Goal: Transaction & Acquisition: Purchase product/service

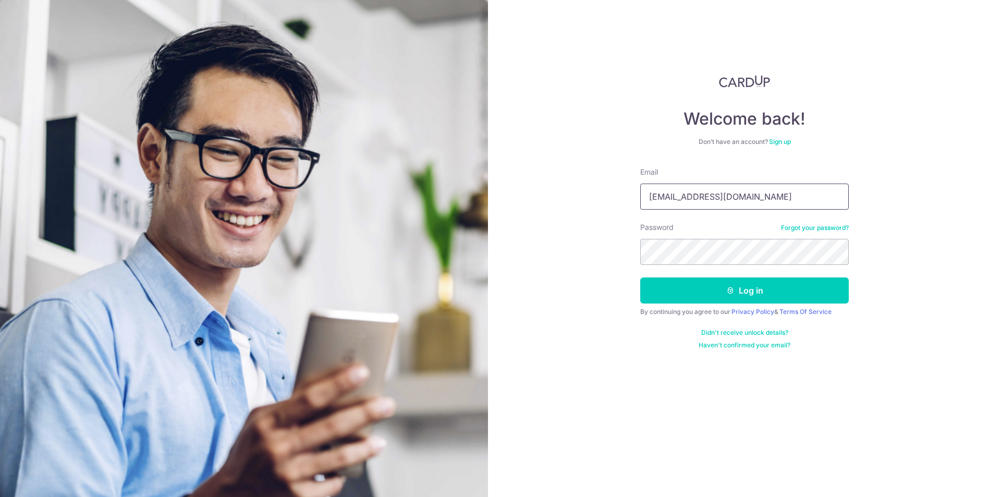
click at [671, 193] on input "jeromeleemk@gmail.com" at bounding box center [744, 196] width 209 height 26
drag, startPoint x: 709, startPoint y: 198, endPoint x: 853, endPoint y: 195, distance: 143.9
click at [853, 195] on div "Welcome back! Don’t have an account? Sign up Email jerome.leemk@gmail.com Passw…" at bounding box center [744, 248] width 513 height 497
type input "jerome.leemk@hoya.com"
click at [640, 277] on button "Log in" at bounding box center [744, 290] width 209 height 26
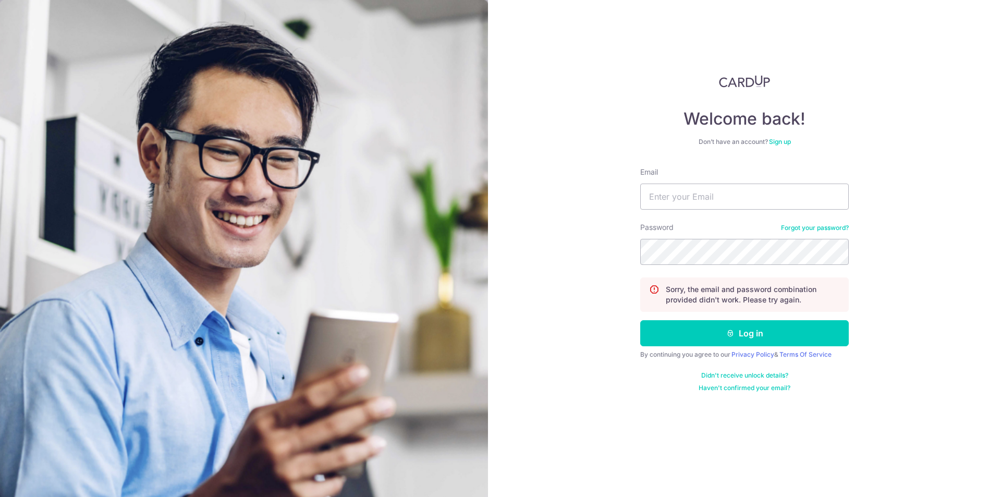
click at [707, 212] on form "Email Password Forgot your password? Sorry, the email and password combination …" at bounding box center [744, 279] width 209 height 225
drag, startPoint x: 708, startPoint y: 200, endPoint x: 707, endPoint y: 209, distance: 9.4
click at [708, 200] on input "Email" at bounding box center [744, 196] width 209 height 26
type input "[EMAIL_ADDRESS][DOMAIN_NAME]"
click at [640, 320] on button "Log in" at bounding box center [744, 333] width 209 height 26
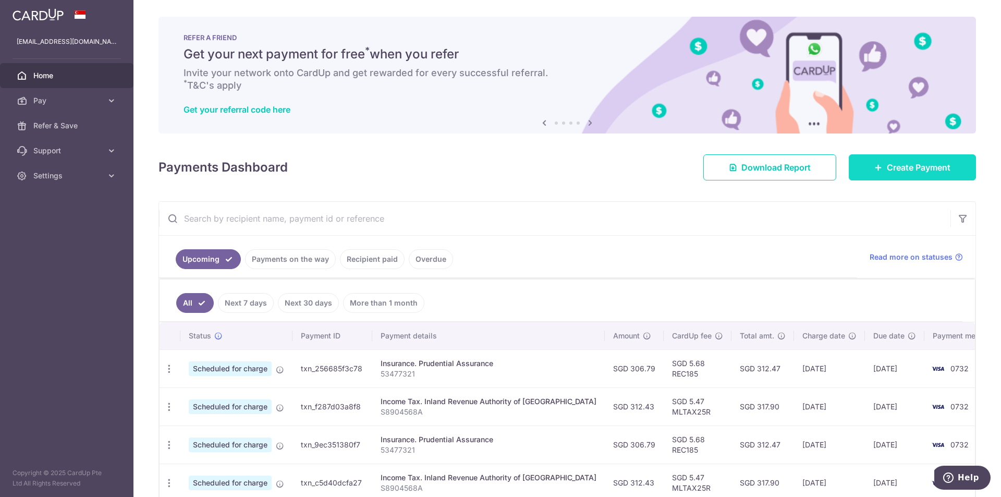
click at [908, 170] on span "Create Payment" at bounding box center [919, 167] width 64 height 13
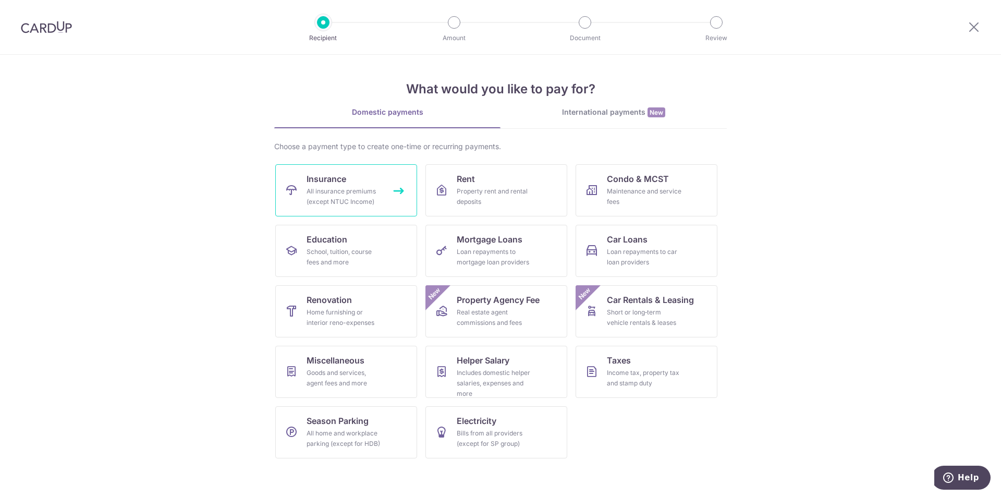
click at [336, 192] on div "All insurance premiums (except NTUC Income)" at bounding box center [344, 196] width 75 height 21
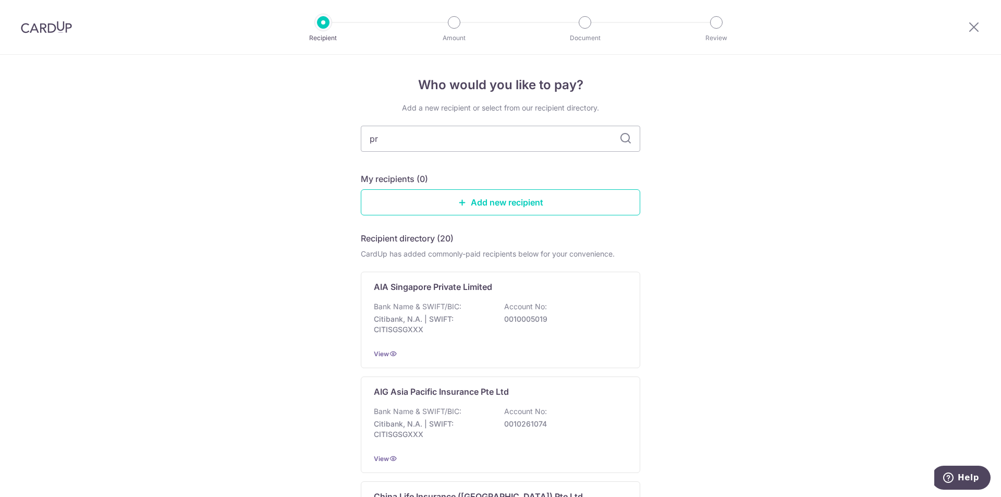
type input "pru"
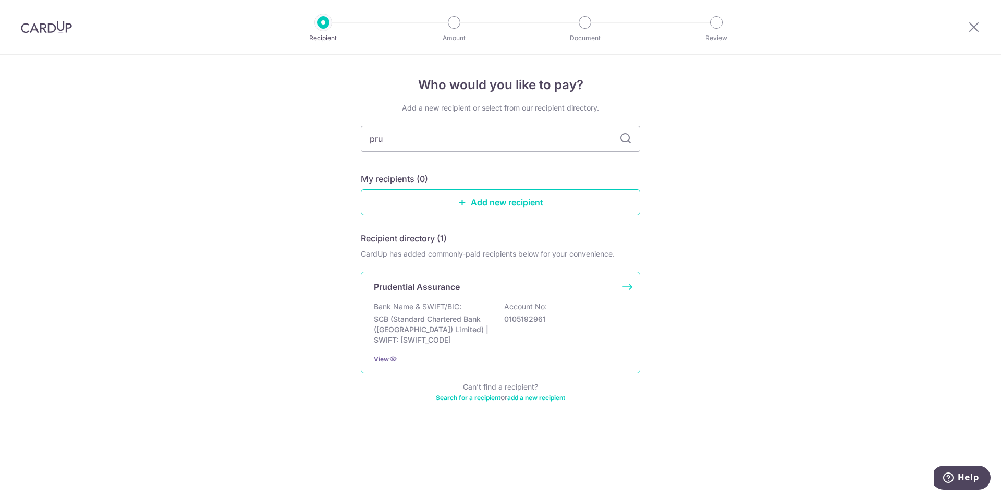
click at [486, 302] on div "Bank Name & SWIFT/BIC: SCB (Standard Chartered Bank (Singapore) Limited) | SWIF…" at bounding box center [500, 323] width 253 height 44
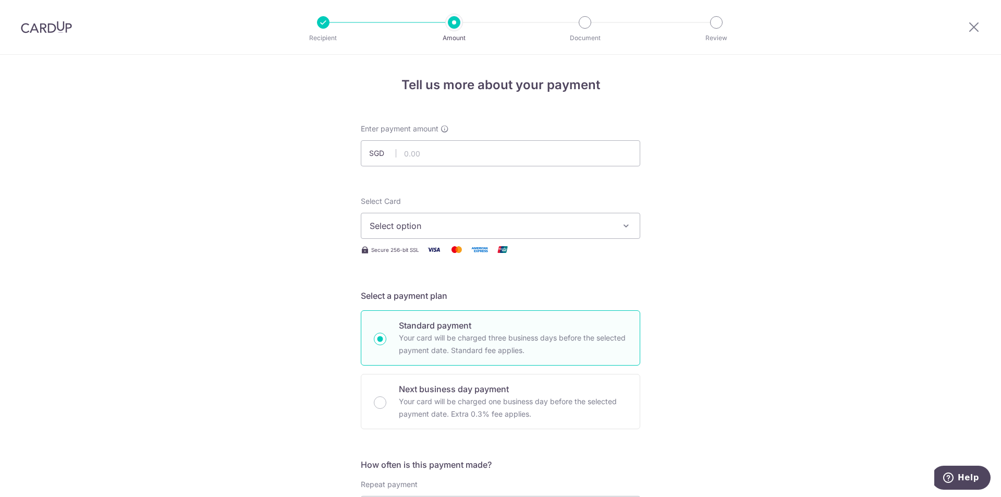
click at [440, 225] on span "Select option" at bounding box center [491, 225] width 243 height 13
drag, startPoint x: 443, startPoint y: 295, endPoint x: 434, endPoint y: 147, distance: 147.8
click at [442, 295] on span "**** 0732" at bounding box center [501, 300] width 262 height 13
click at [435, 146] on input "text" at bounding box center [500, 153] width 279 height 26
drag, startPoint x: 697, startPoint y: 219, endPoint x: 629, endPoint y: 270, distance: 85.4
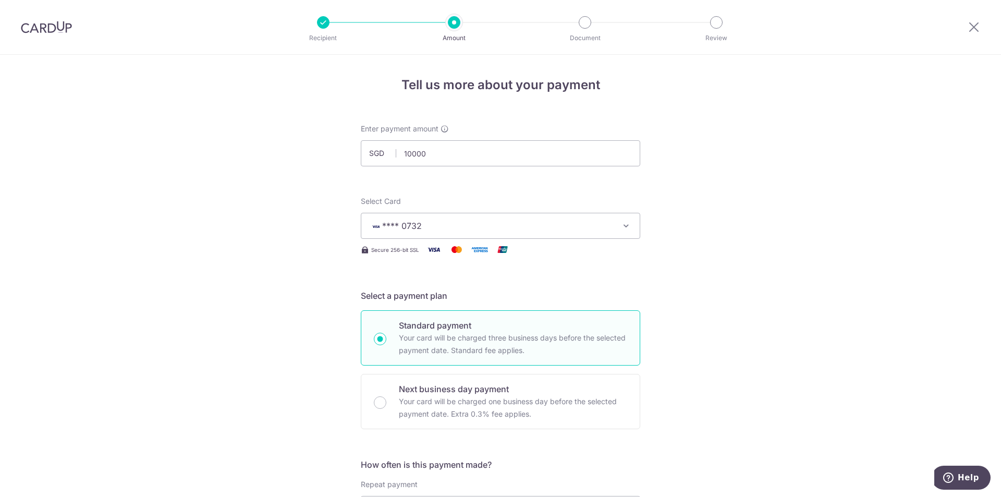
type input "10,000.00"
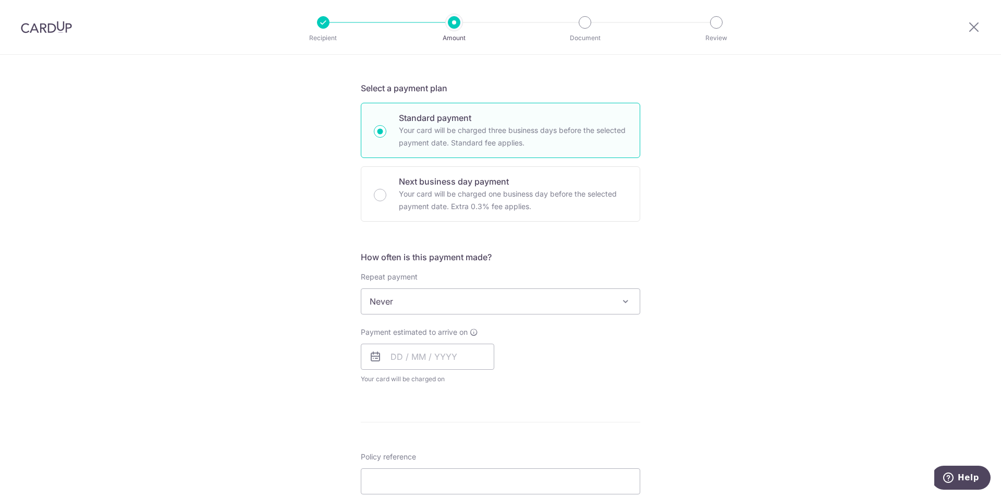
scroll to position [209, 0]
click at [391, 356] on input "text" at bounding box center [427, 355] width 133 height 26
click at [651, 336] on div "Tell us more about your payment Enter payment amount SGD 10,000.00 10000.00 Sel…" at bounding box center [500, 317] width 1001 height 943
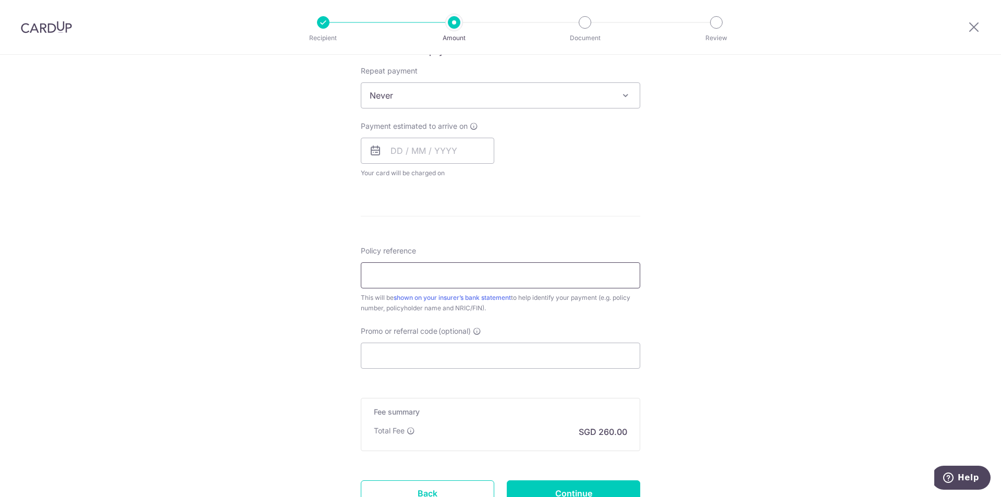
scroll to position [417, 0]
click at [412, 161] on div "Payment estimated to arrive on Prev Next Aug Sep Oct Nov Dec 2025 2026 2027 202…" at bounding box center [427, 145] width 133 height 57
click at [427, 278] on input "Policy reference" at bounding box center [500, 272] width 279 height 26
drag, startPoint x: 419, startPoint y: 126, endPoint x: 409, endPoint y: 136, distance: 14.0
click at [419, 126] on span "Payment estimated to arrive on" at bounding box center [414, 122] width 107 height 10
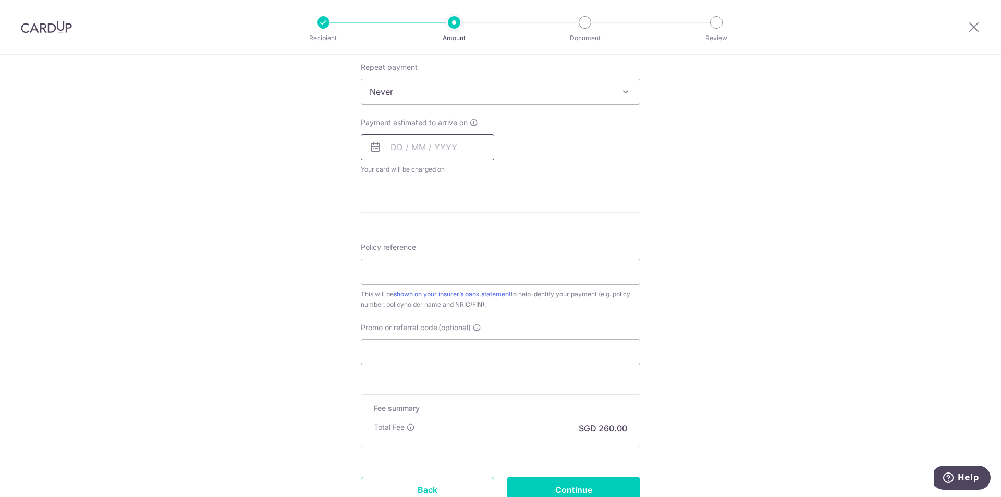
click at [403, 140] on input "text" at bounding box center [427, 147] width 133 height 26
click at [402, 286] on link "18" at bounding box center [403, 283] width 17 height 17
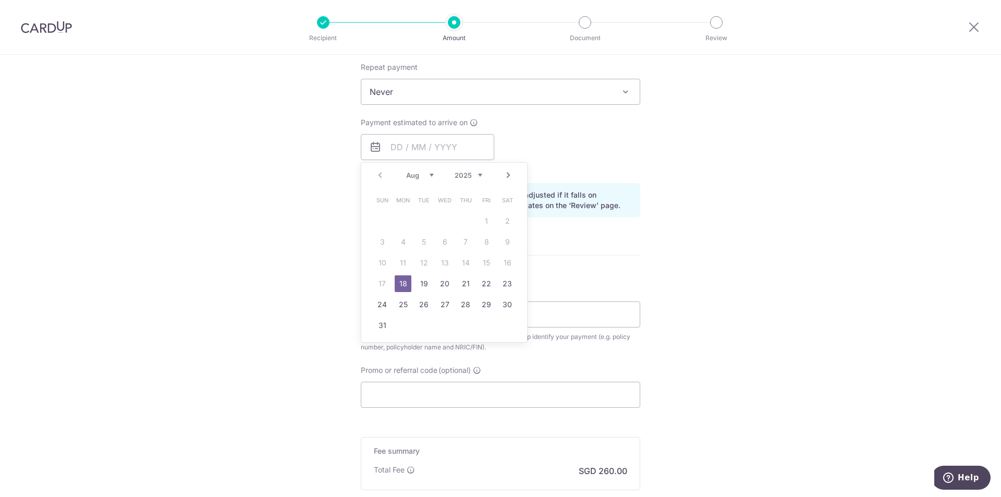
type input "[DATE]"
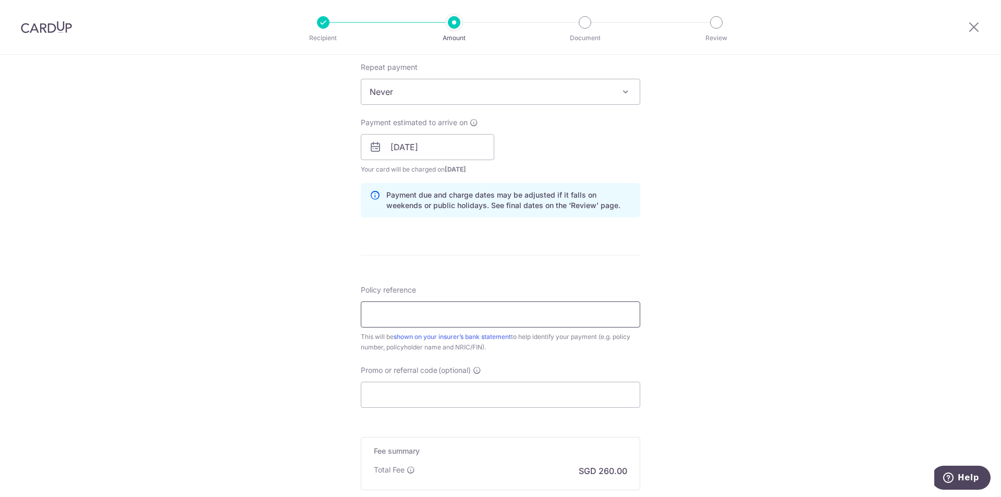
click at [399, 308] on input "Policy reference" at bounding box center [500, 314] width 279 height 26
drag, startPoint x: 395, startPoint y: 318, endPoint x: 344, endPoint y: 313, distance: 51.3
click at [344, 313] on div "Tell us more about your payment Enter payment amount SGD 10,000.00 10000.00 Sel…" at bounding box center [500, 131] width 1001 height 986
paste input "0620477"
type input "A0620477"
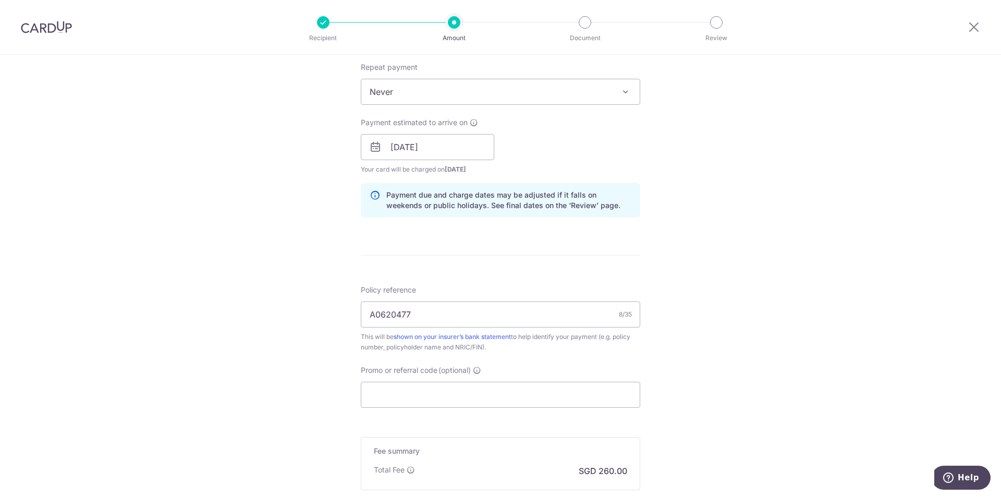
click at [847, 334] on div "Tell us more about your payment Enter payment amount SGD 10,000.00 10000.00 Sel…" at bounding box center [500, 131] width 1001 height 986
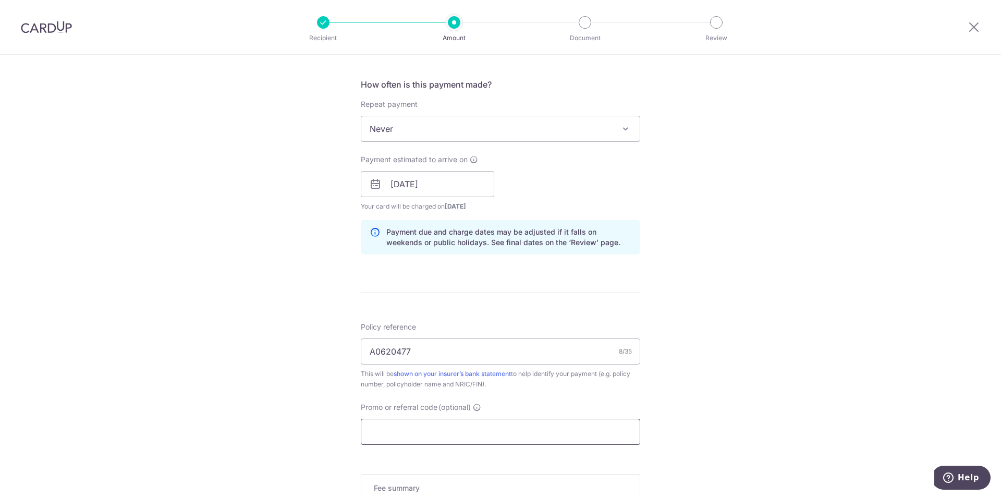
scroll to position [365, 0]
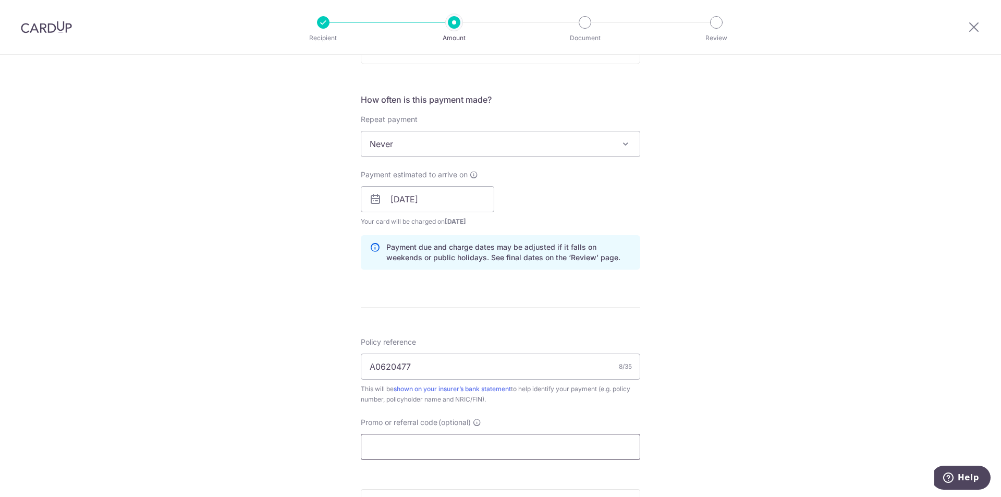
click at [497, 451] on input "Promo or referral code (optional)" at bounding box center [500, 447] width 279 height 26
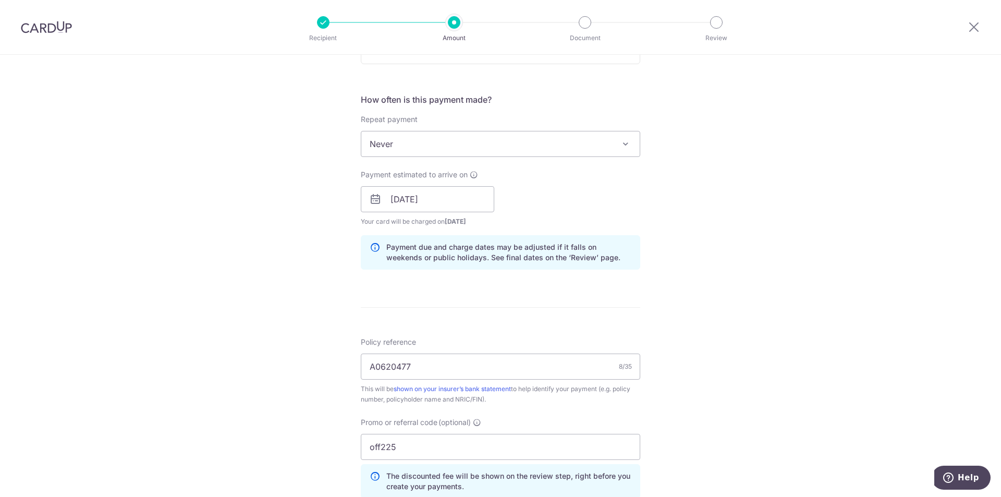
click at [676, 369] on div "Tell us more about your payment Enter payment amount SGD 10,000.00 10000.00 Sel…" at bounding box center [500, 206] width 1001 height 1033
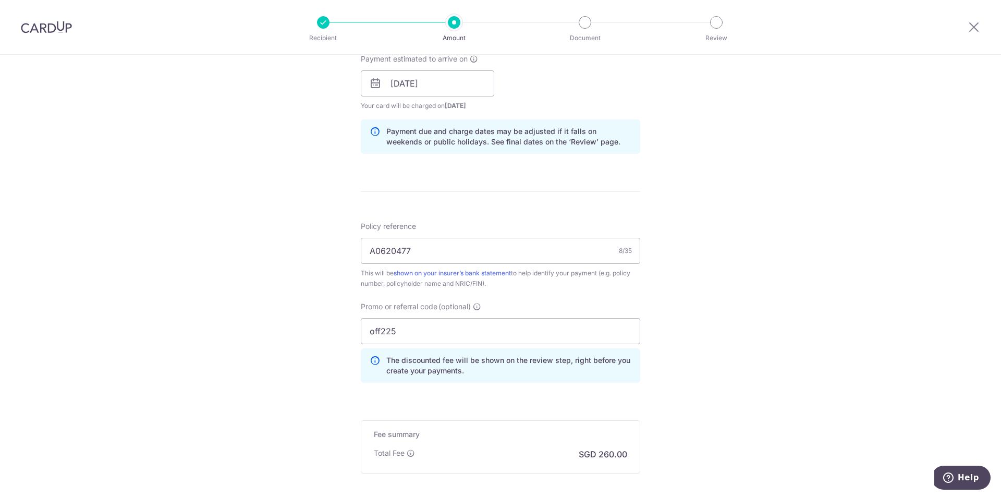
scroll to position [573, 0]
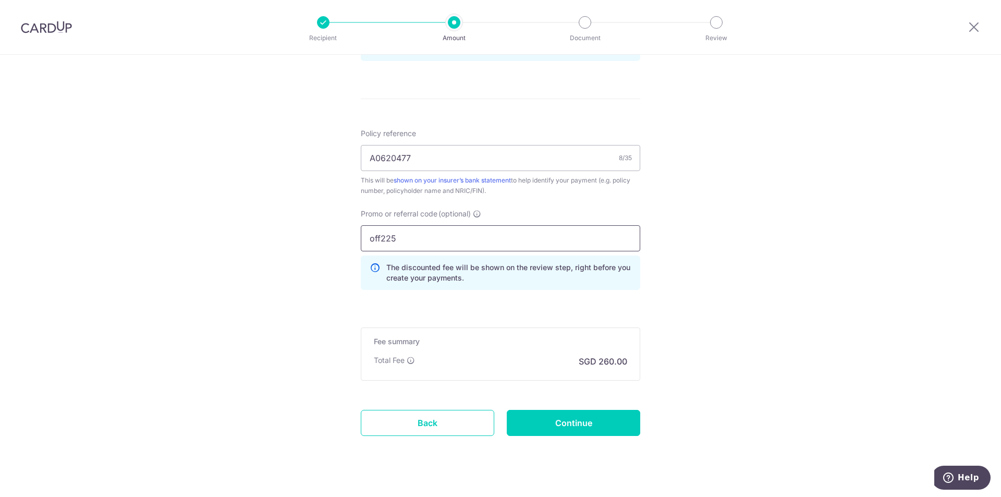
drag, startPoint x: 442, startPoint y: 240, endPoint x: 283, endPoint y: 228, distance: 158.9
type input "OFF225"
click at [549, 427] on input "Continue" at bounding box center [573, 423] width 133 height 26
type input "Create Schedule"
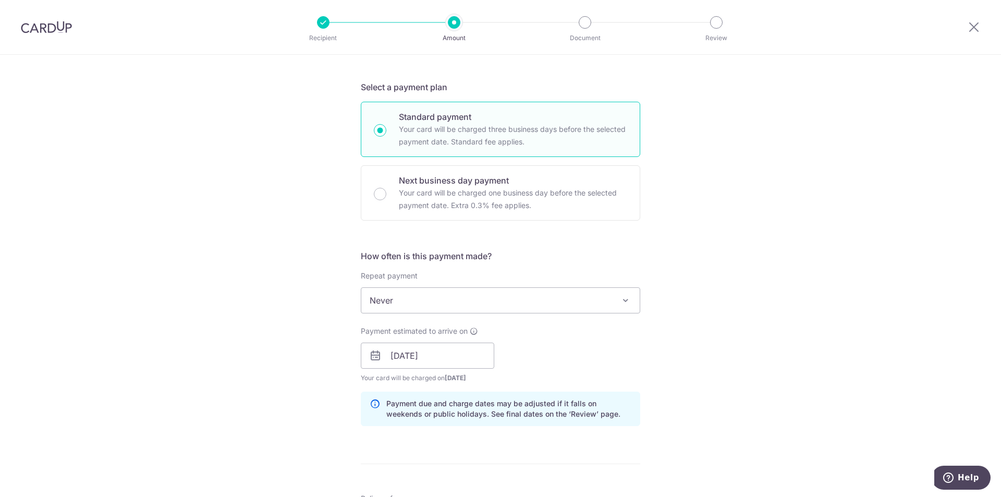
scroll to position [0, 0]
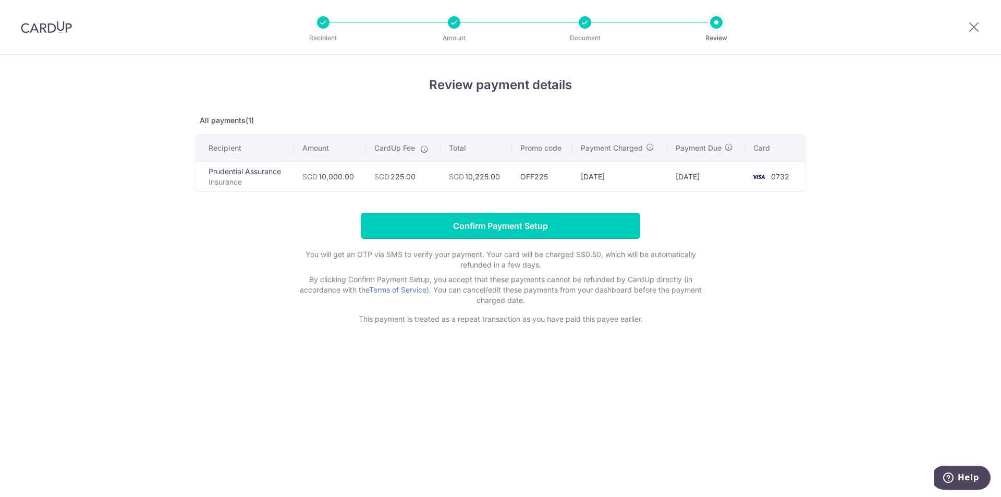
drag, startPoint x: 603, startPoint y: 223, endPoint x: 853, endPoint y: 397, distance: 304.8
click at [853, 399] on div "Review payment details All payments(1) Recipient Amount CardUp Fee Total Promo …" at bounding box center [500, 276] width 1001 height 442
drag, startPoint x: 500, startPoint y: 228, endPoint x: 864, endPoint y: 377, distance: 393.9
click at [860, 378] on div "Review payment details All payments(1) Recipient Amount CardUp Fee Total Promo …" at bounding box center [500, 276] width 1001 height 442
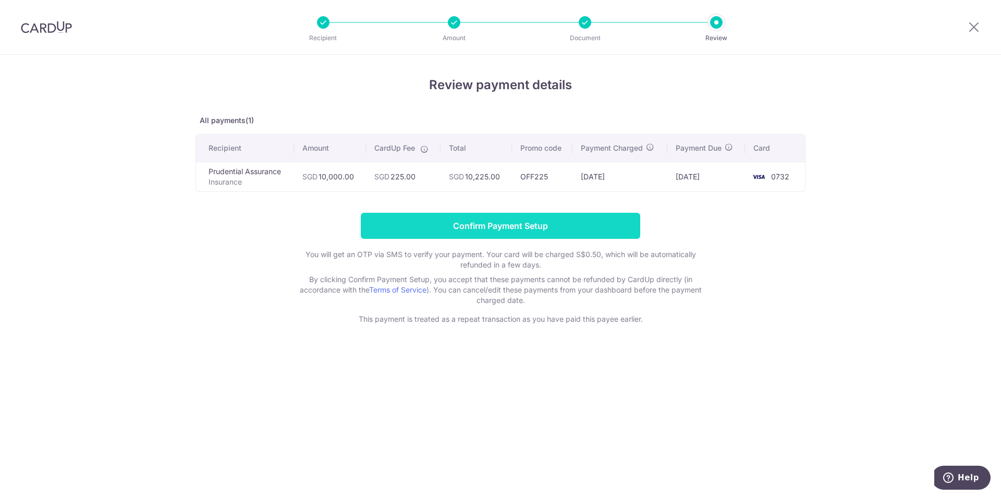
click at [507, 229] on input "Confirm Payment Setup" at bounding box center [500, 226] width 279 height 26
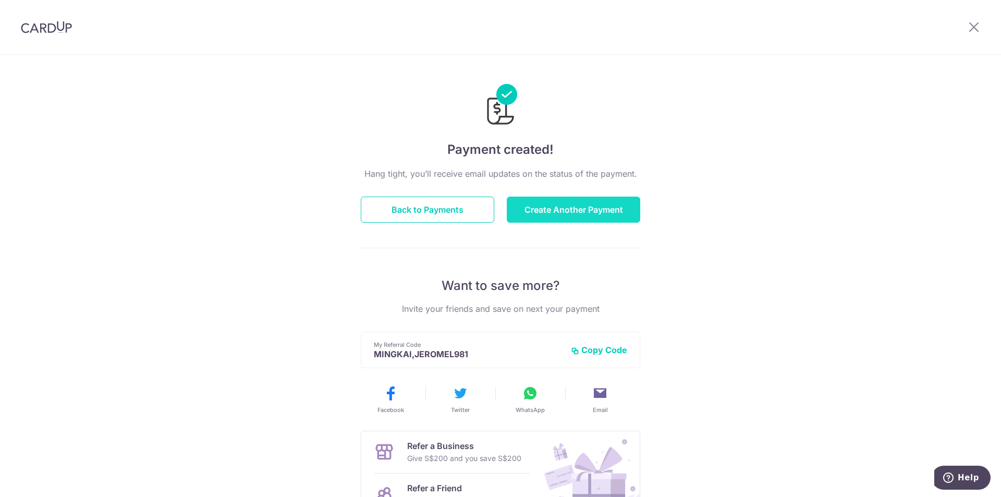
click at [535, 214] on button "Create Another Payment" at bounding box center [573, 210] width 133 height 26
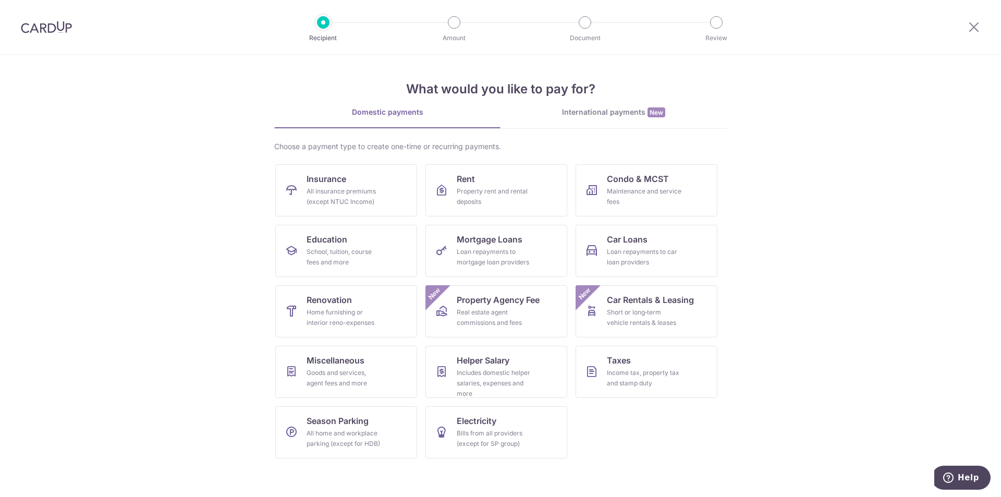
click at [45, 18] on div at bounding box center [46, 27] width 93 height 54
click at [46, 22] on img at bounding box center [46, 27] width 51 height 13
